Goal: Task Accomplishment & Management: Use online tool/utility

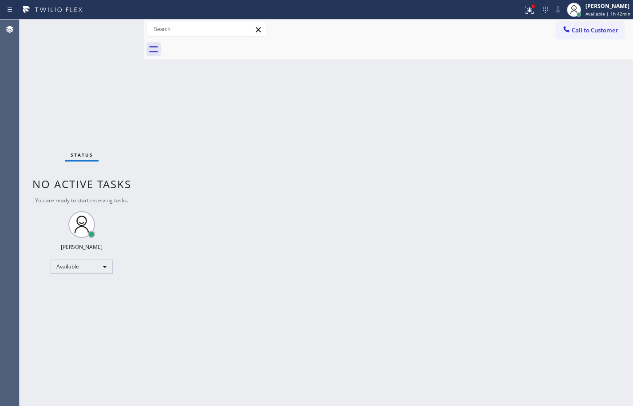
click at [513, 379] on div "Back to Dashboard Change Sender ID Customers Technicians Select a contact Outbo…" at bounding box center [388, 213] width 489 height 387
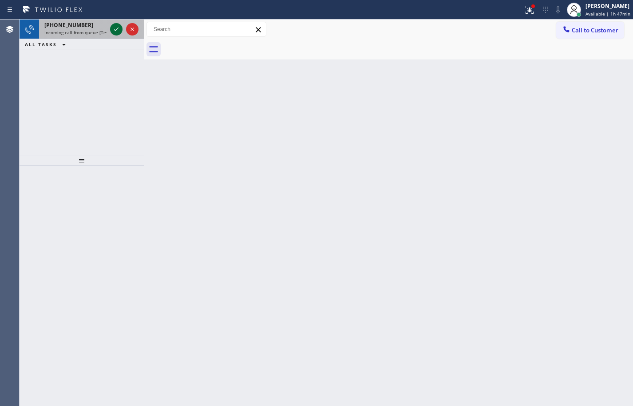
click at [114, 29] on icon at bounding box center [116, 29] width 11 height 11
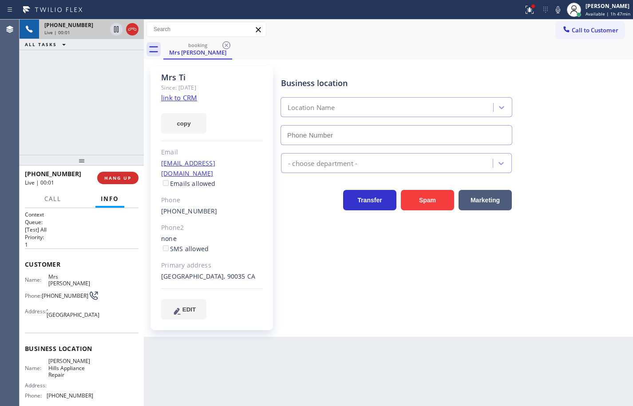
type input "[PHONE_NUMBER]"
click at [189, 95] on link "link to CRM" at bounding box center [179, 97] width 36 height 9
click at [553, 8] on icon at bounding box center [558, 9] width 11 height 11
click at [553, 12] on icon at bounding box center [558, 9] width 11 height 11
click at [130, 172] on button "HANG UP" at bounding box center [117, 178] width 41 height 12
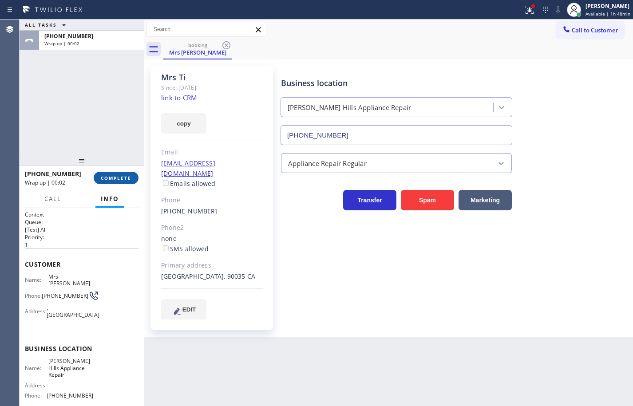
click at [121, 178] on span "COMPLETE" at bounding box center [116, 178] width 31 height 6
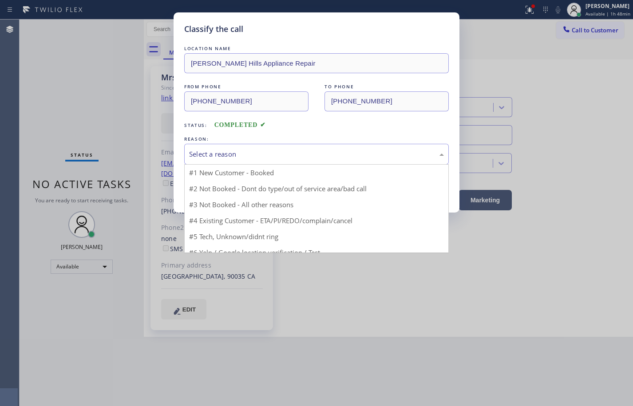
click at [239, 158] on div "Select a reason" at bounding box center [316, 154] width 255 height 10
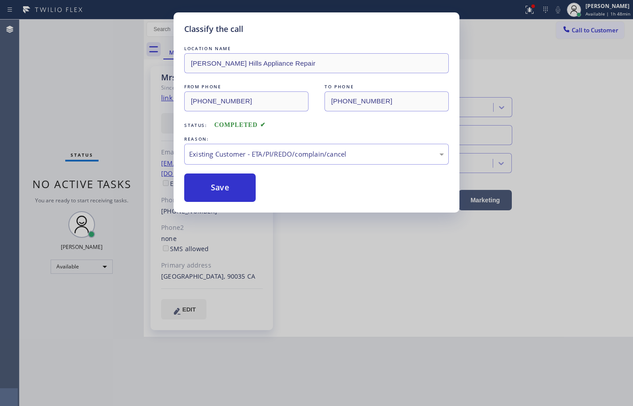
drag, startPoint x: 234, startPoint y: 178, endPoint x: 233, endPoint y: 171, distance: 7.2
click at [234, 178] on button "Save" at bounding box center [220, 188] width 72 height 28
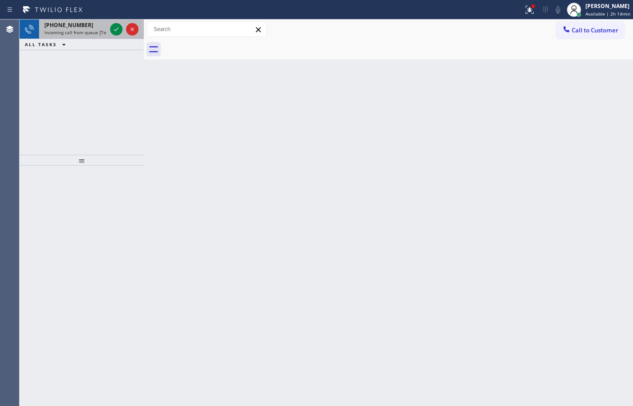
click at [63, 27] on span "[PHONE_NUMBER]" at bounding box center [68, 25] width 49 height 8
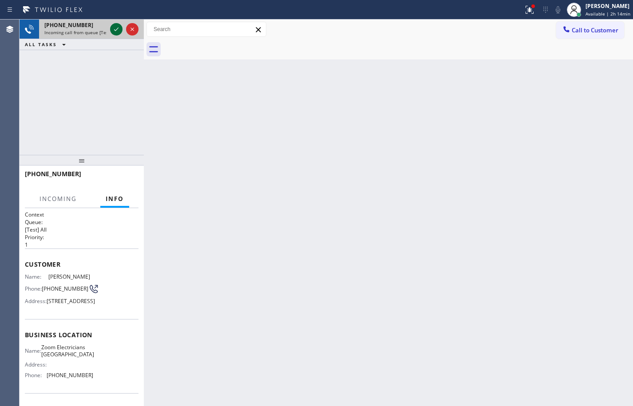
click at [112, 31] on icon at bounding box center [116, 29] width 11 height 11
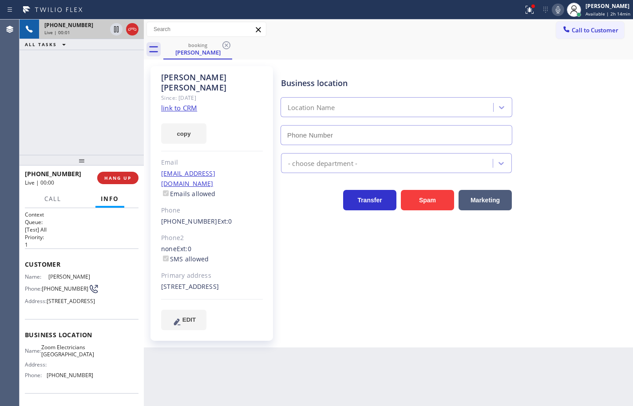
type input "[PHONE_NUMBER]"
click at [177, 103] on link "link to CRM" at bounding box center [179, 107] width 36 height 9
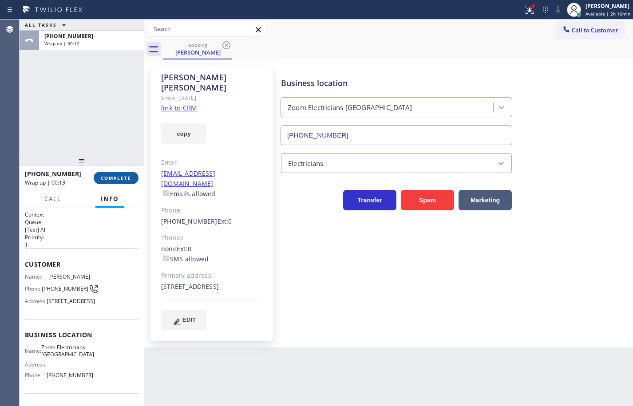
click at [117, 178] on span "COMPLETE" at bounding box center [116, 178] width 31 height 6
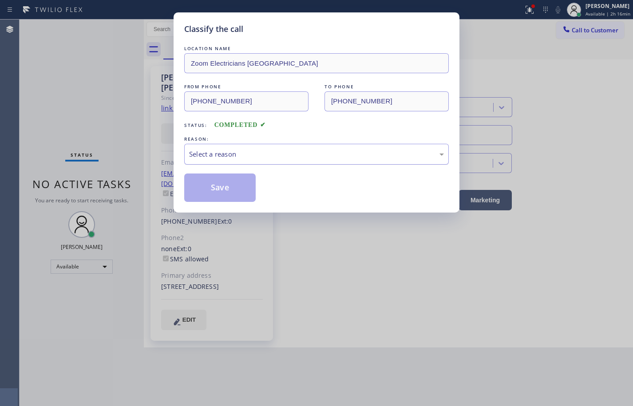
click at [257, 146] on div "Select a reason" at bounding box center [316, 154] width 265 height 21
click at [246, 188] on button "Save" at bounding box center [220, 188] width 72 height 28
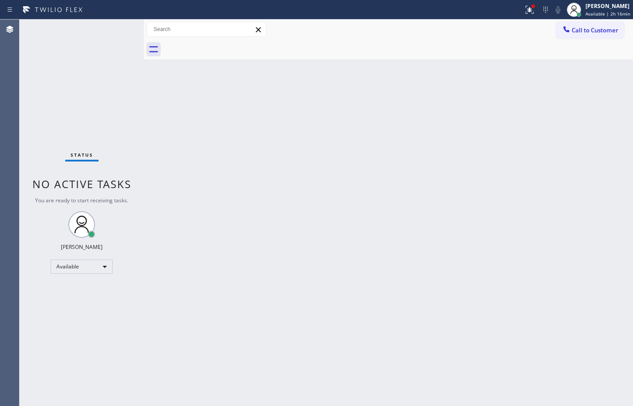
click at [449, 115] on div "Back to Dashboard Change Sender ID Customers Technicians Select a contact Outbo…" at bounding box center [388, 213] width 489 height 387
